Goal: Understand process/instructions

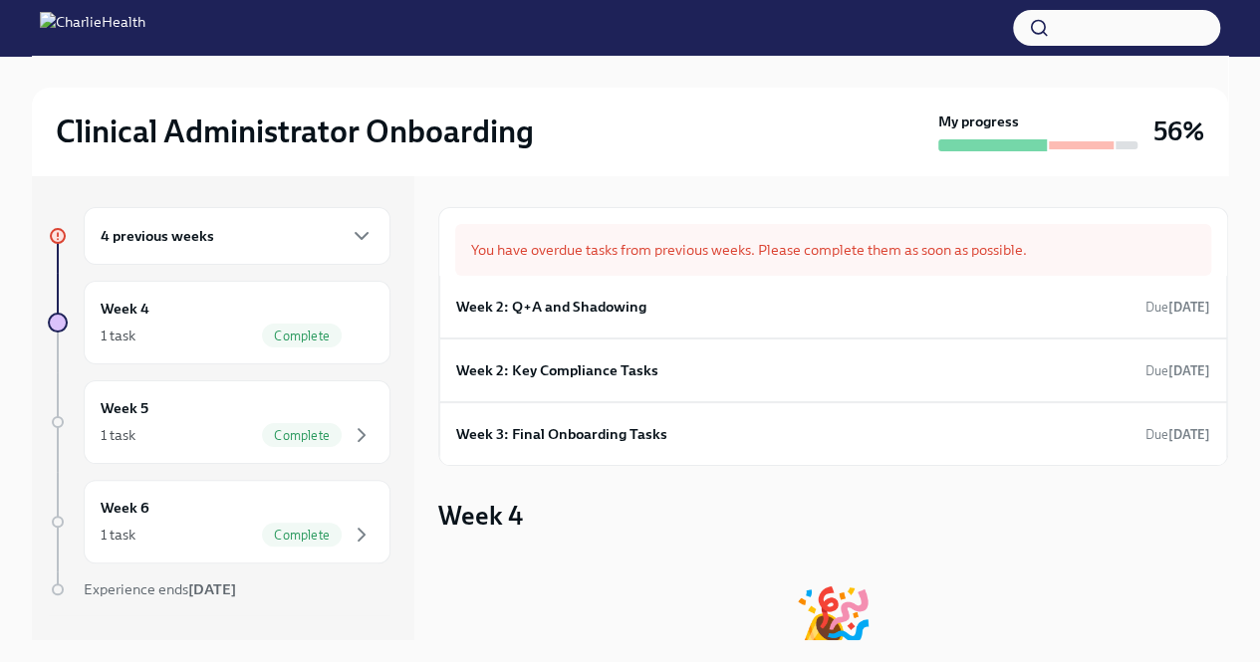
click at [313, 232] on div "4 previous weeks" at bounding box center [237, 236] width 273 height 24
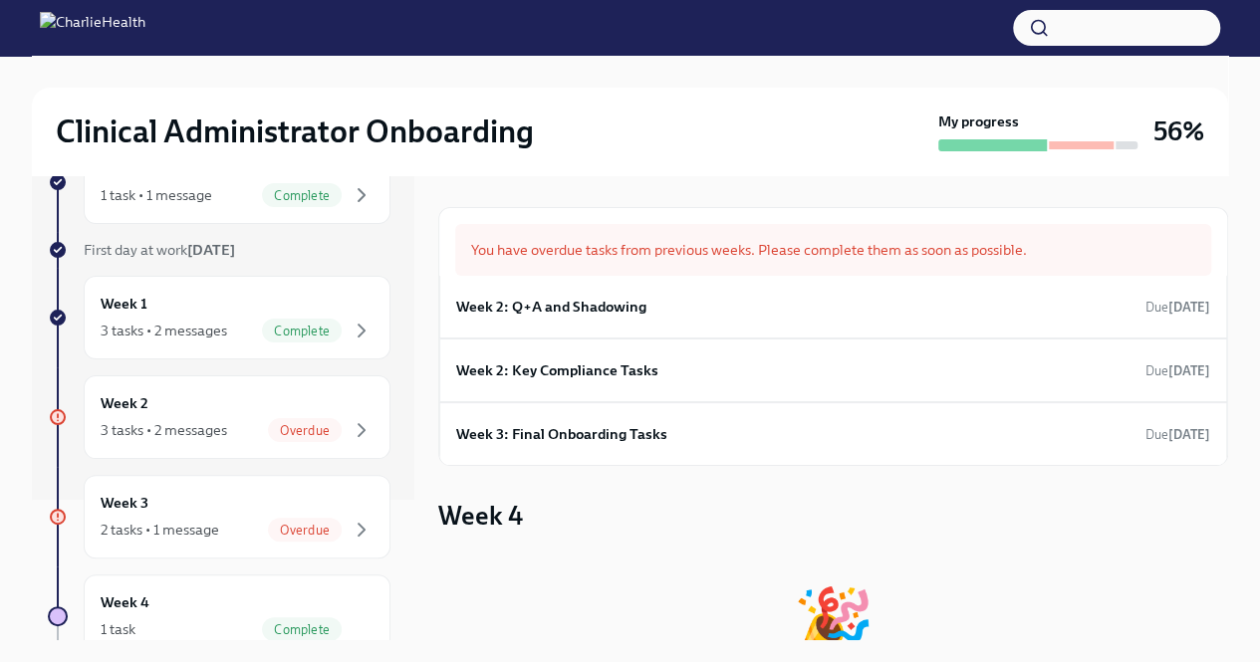
scroll to position [148, 0]
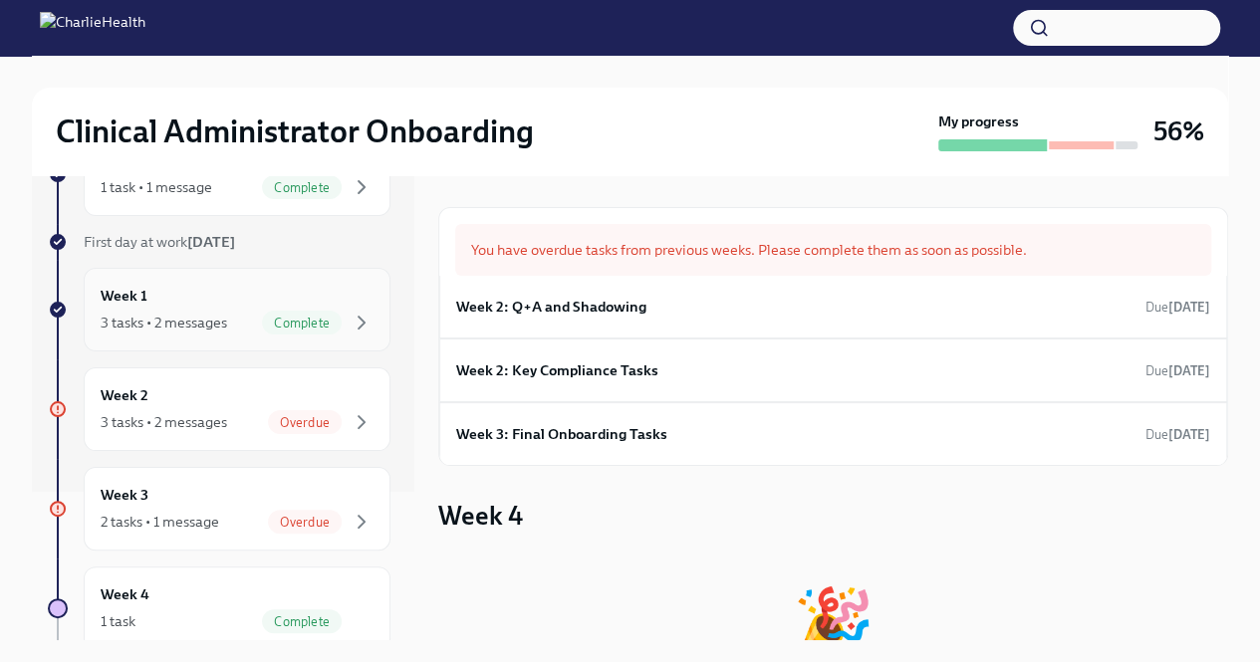
click at [244, 306] on div "Week 1 3 tasks • 2 messages Complete" at bounding box center [237, 310] width 273 height 50
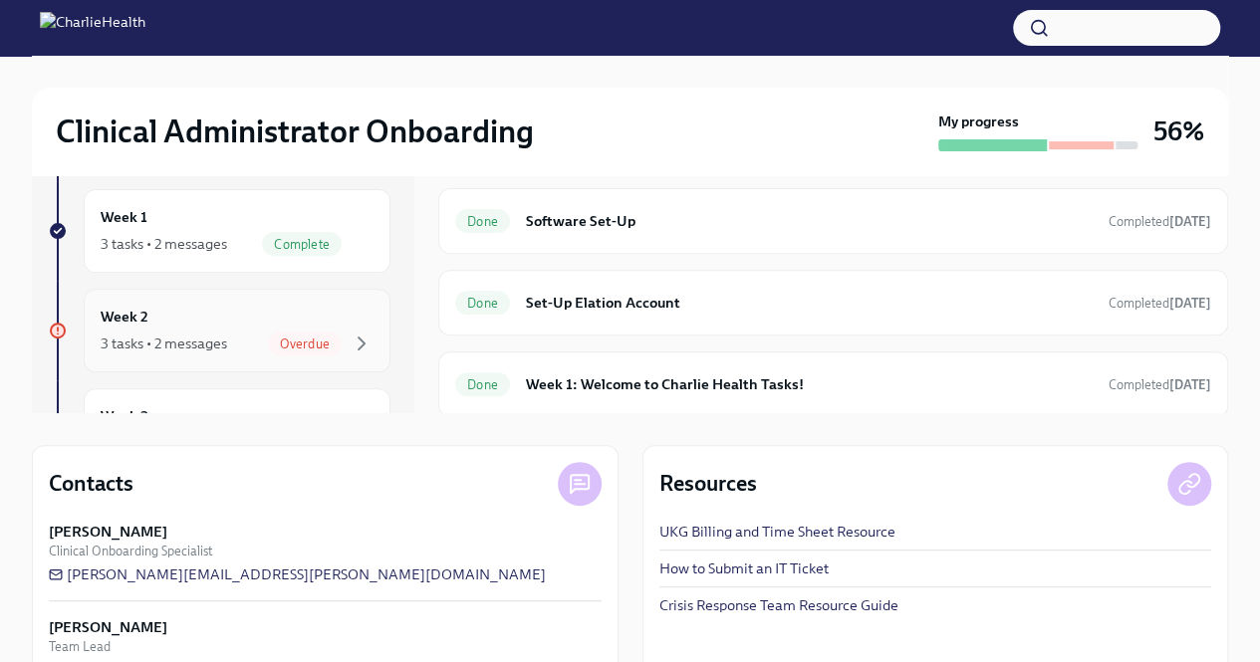
scroll to position [223, 0]
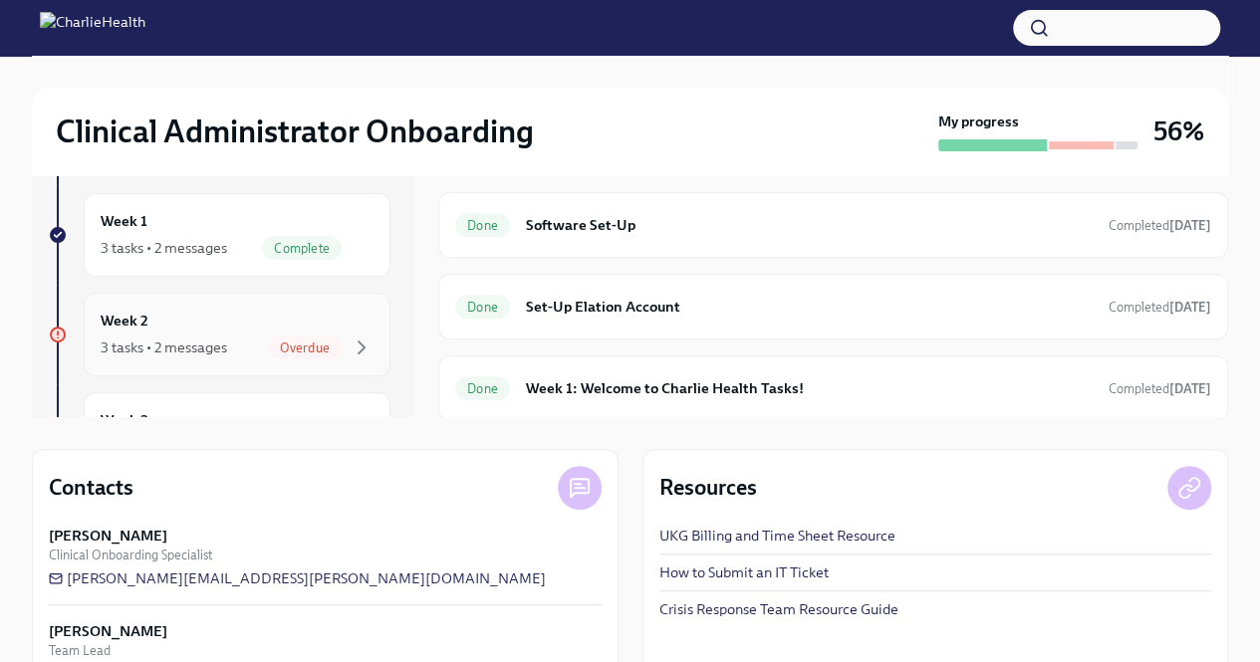
click at [248, 314] on div "Week 2 3 tasks • 2 messages Overdue" at bounding box center [237, 335] width 273 height 50
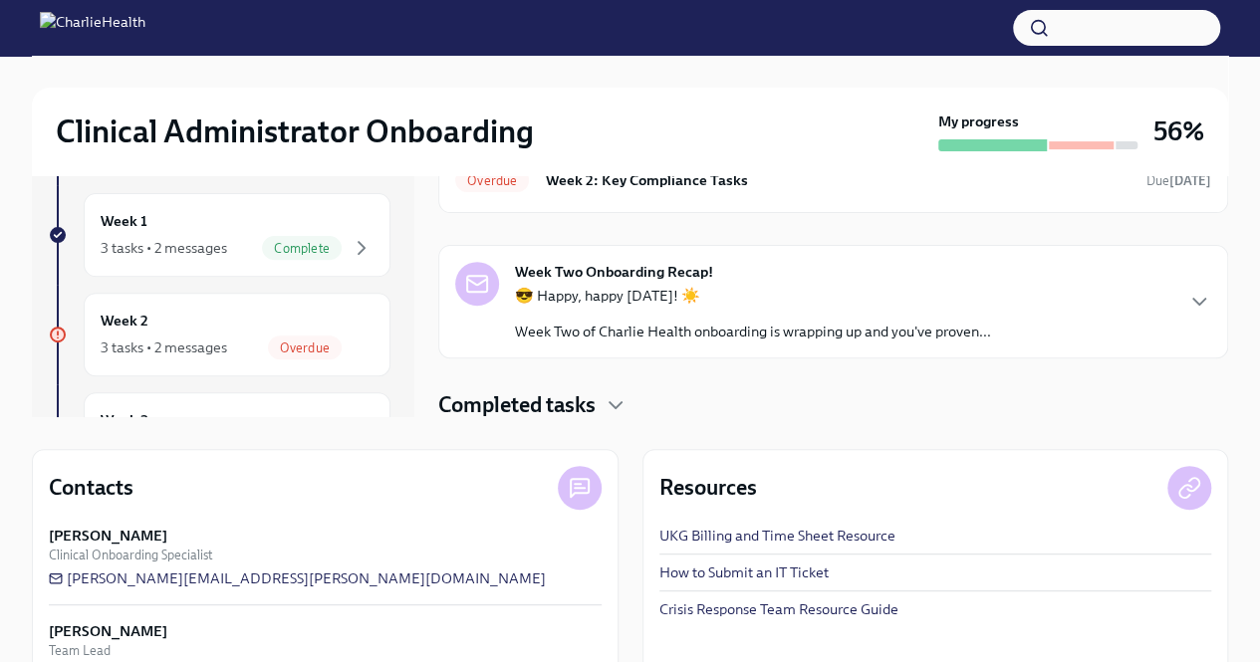
scroll to position [285, 0]
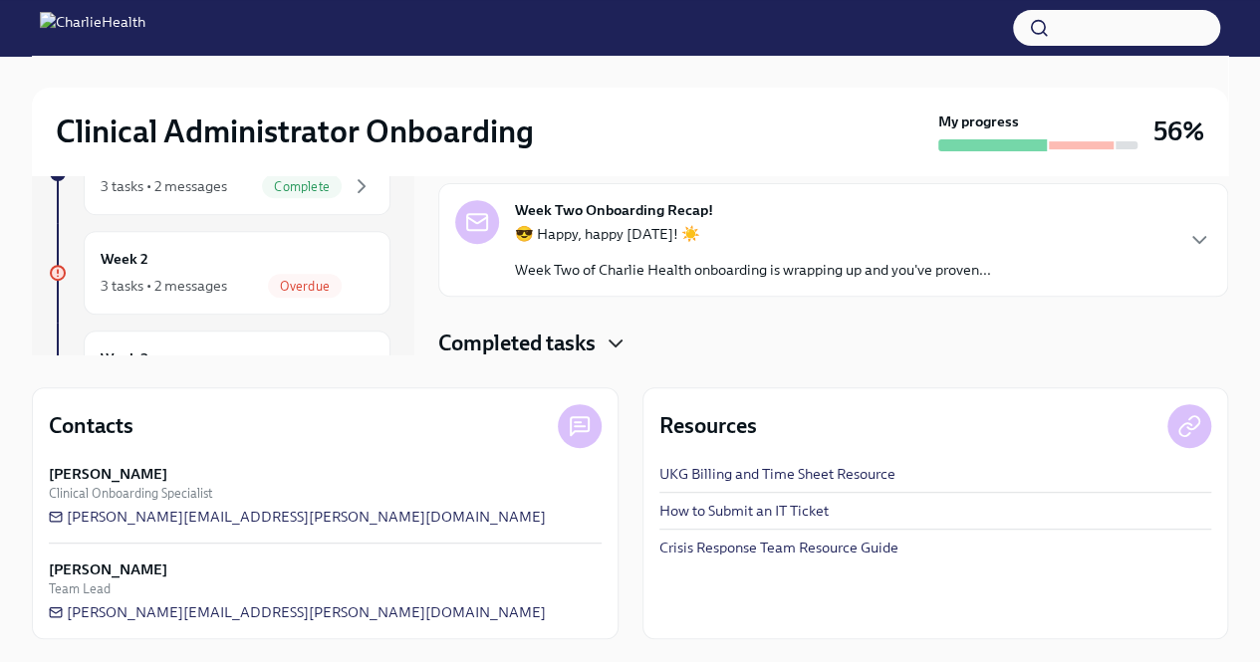
click at [609, 335] on icon "button" at bounding box center [616, 344] width 24 height 24
click at [627, 343] on icon "button" at bounding box center [616, 344] width 24 height 24
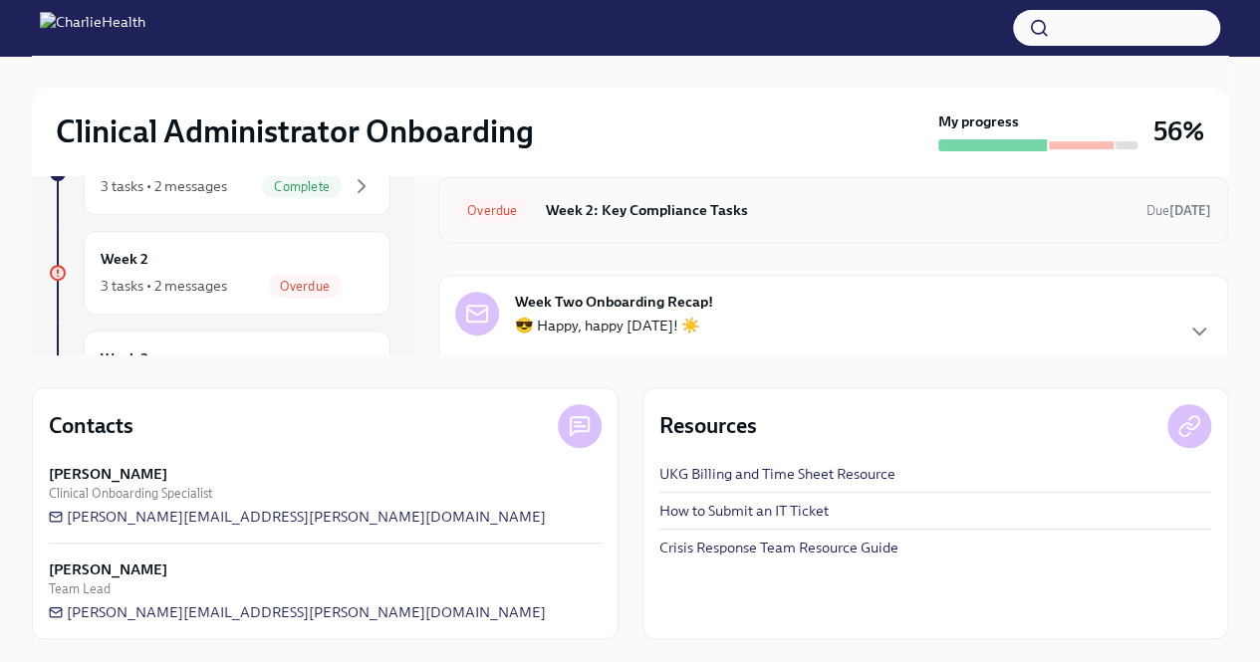
click at [779, 214] on h6 "Week 2: Key Compliance Tasks" at bounding box center [838, 210] width 586 height 22
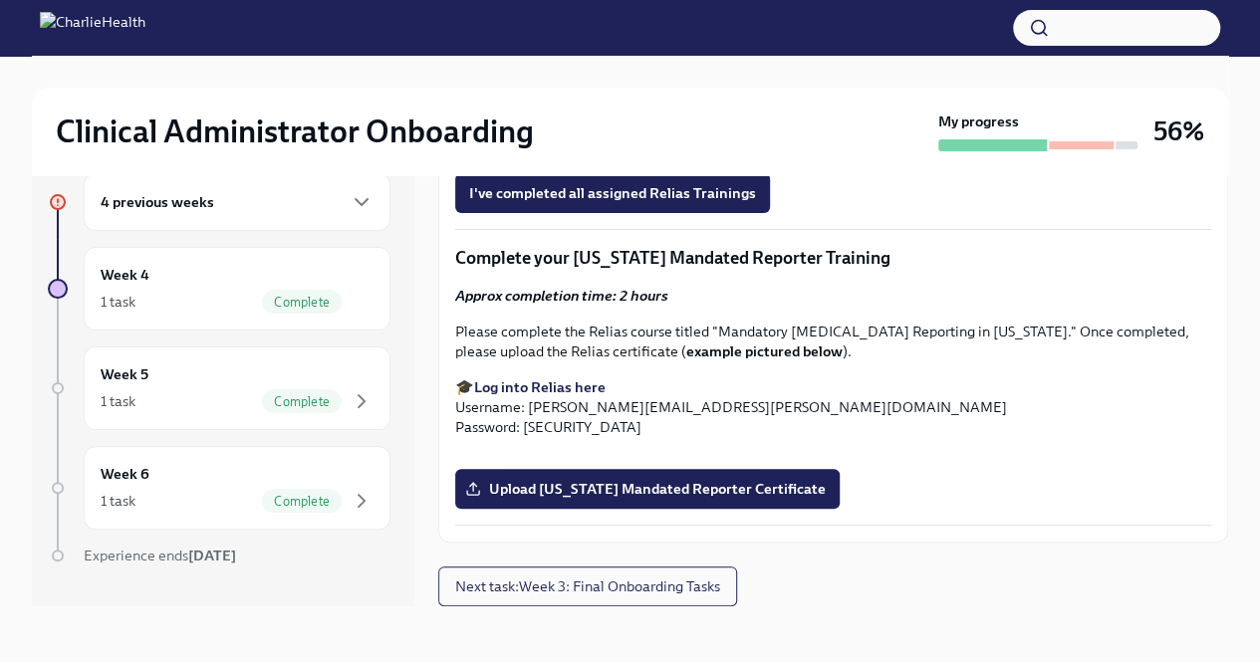
scroll to position [1749, 0]
click at [624, 156] on strong "Find your main Relias trainings here" at bounding box center [593, 147] width 239 height 18
